Goal: Transaction & Acquisition: Obtain resource

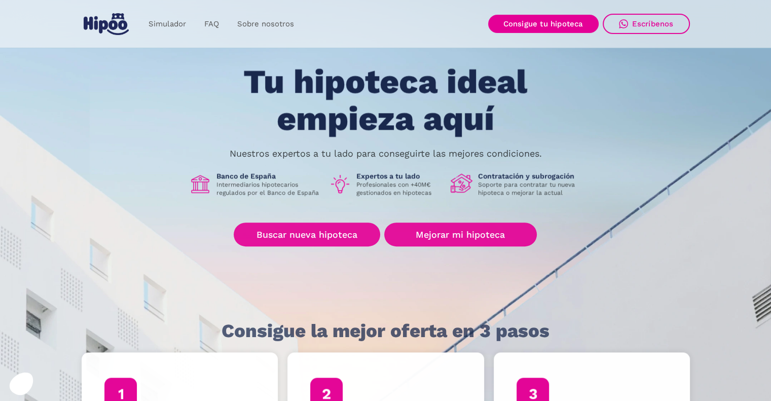
scroll to position [51, 0]
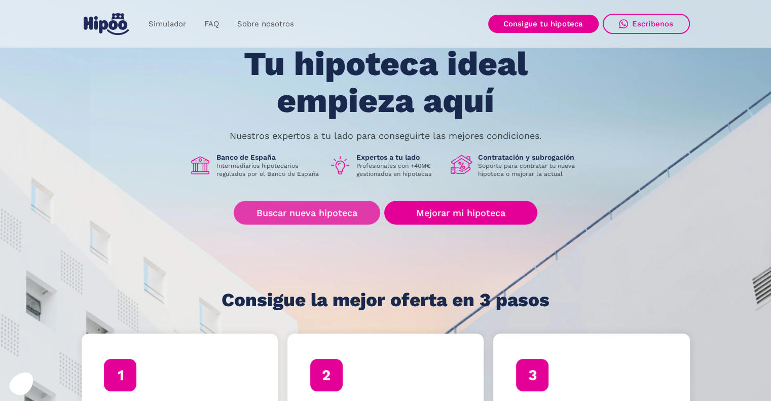
click at [321, 213] on link "Buscar nueva hipoteca" at bounding box center [307, 213] width 147 height 24
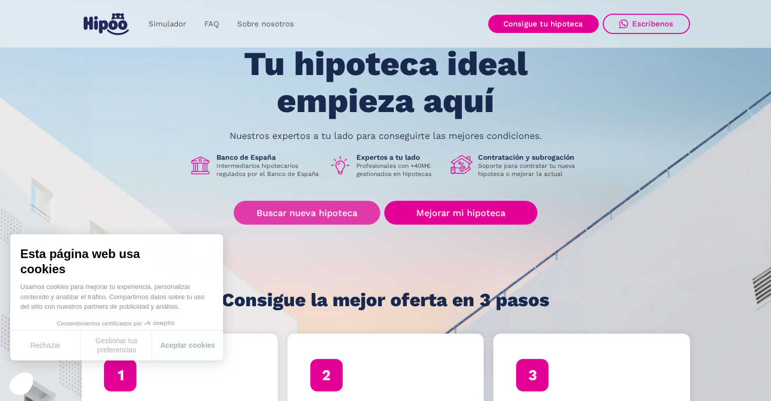
click at [334, 213] on link "Buscar nueva hipoteca" at bounding box center [307, 213] width 147 height 24
